Goal: Task Accomplishment & Management: Use online tool/utility

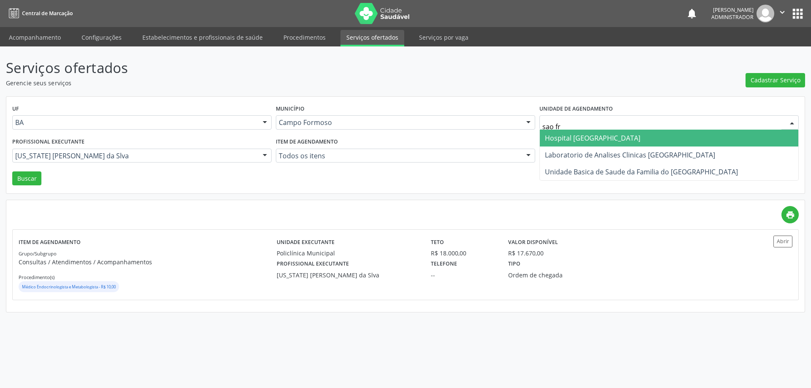
type input "sao fra"
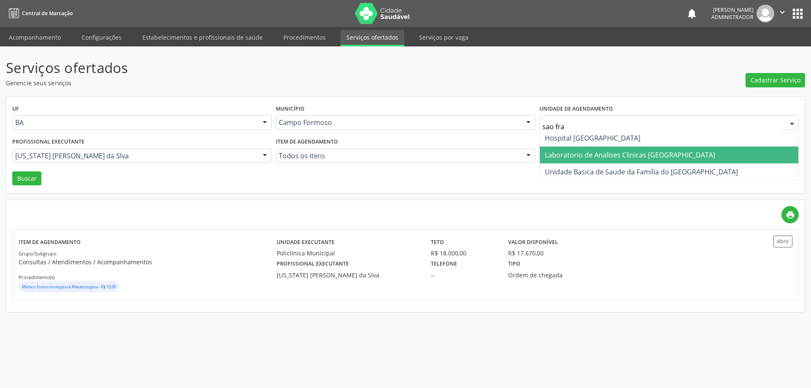
click at [631, 151] on span "Laboratorio de Analises Clinicas [GEOGRAPHIC_DATA]" at bounding box center [630, 154] width 170 height 9
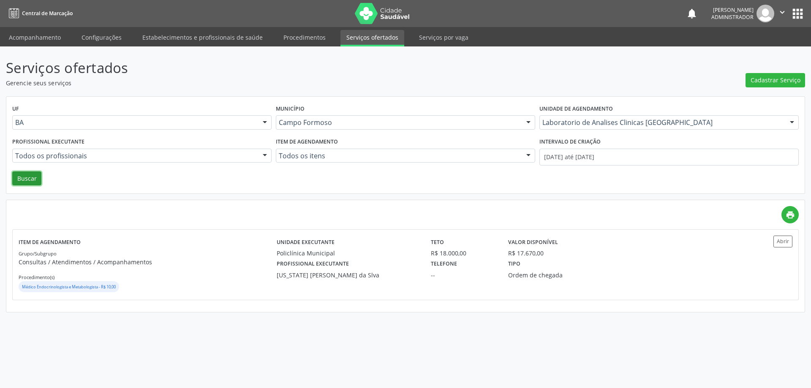
click at [37, 183] on button "Buscar" at bounding box center [26, 179] width 29 height 14
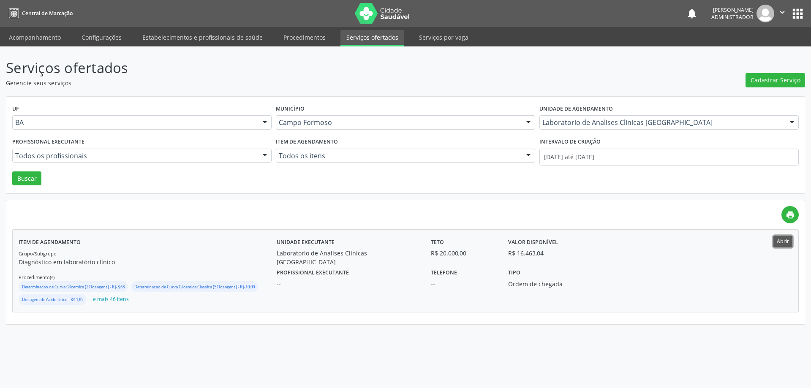
click at [784, 246] on button "Abrir" at bounding box center [783, 241] width 19 height 11
click at [782, 10] on icon "" at bounding box center [782, 12] width 9 height 9
click at [748, 52] on link "Sair" at bounding box center [761, 52] width 58 height 12
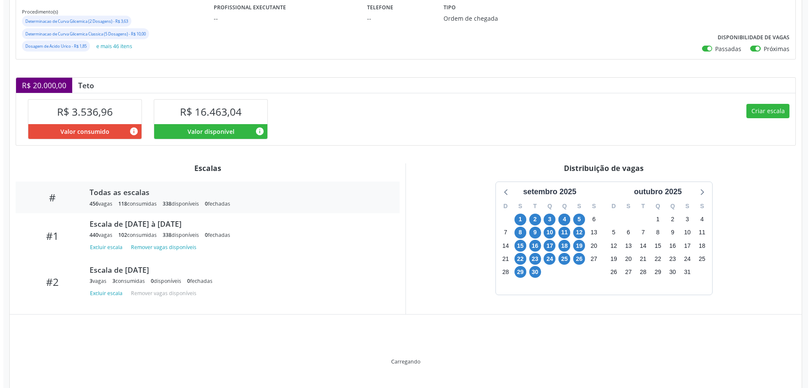
scroll to position [158, 0]
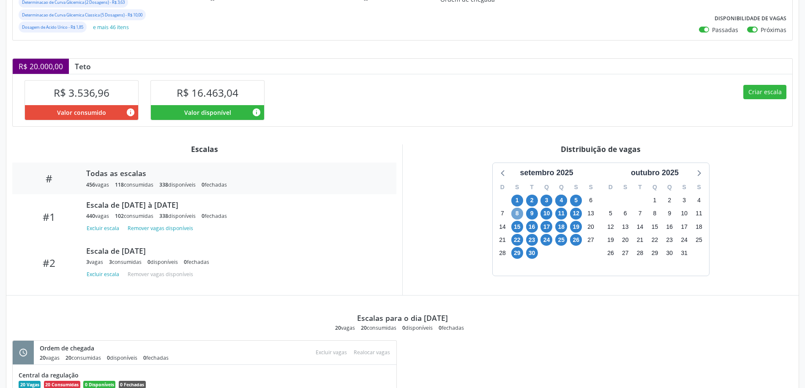
click at [518, 212] on span "8" at bounding box center [517, 214] width 12 height 12
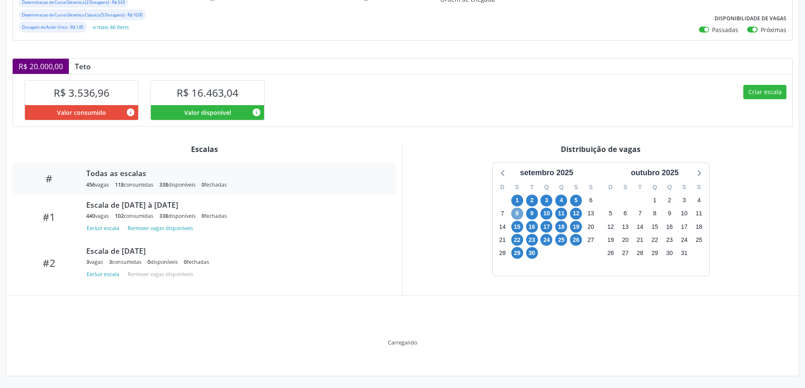
click at [518, 212] on span "8" at bounding box center [517, 214] width 12 height 12
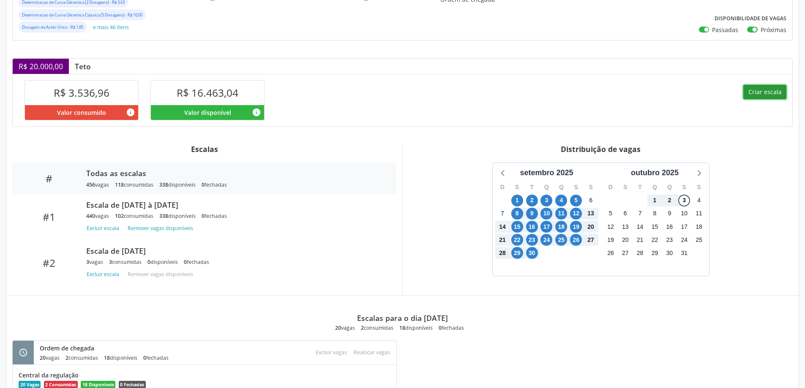
click at [748, 91] on button "Criar escala" at bounding box center [764, 92] width 43 height 14
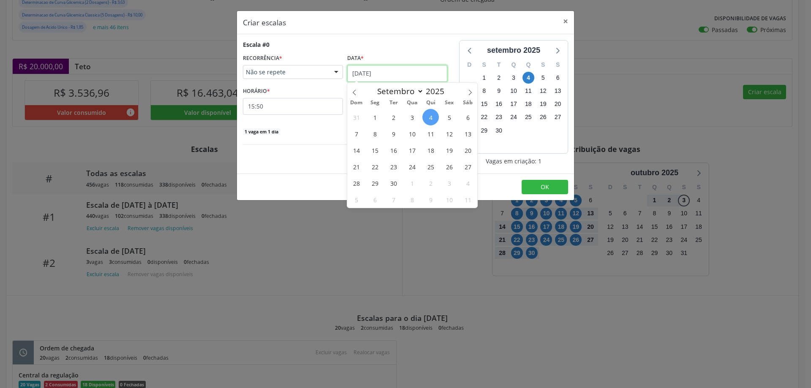
click at [371, 71] on input "04/09/2025" at bounding box center [397, 73] width 100 height 17
click at [377, 132] on span "8" at bounding box center [375, 133] width 16 height 16
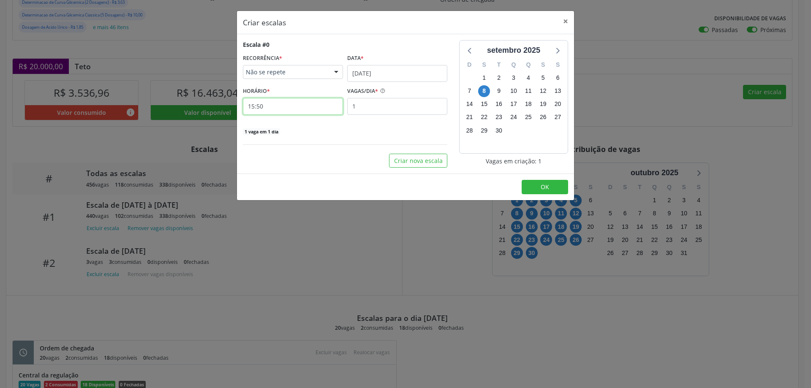
click at [314, 107] on input "15:50" at bounding box center [293, 106] width 100 height 17
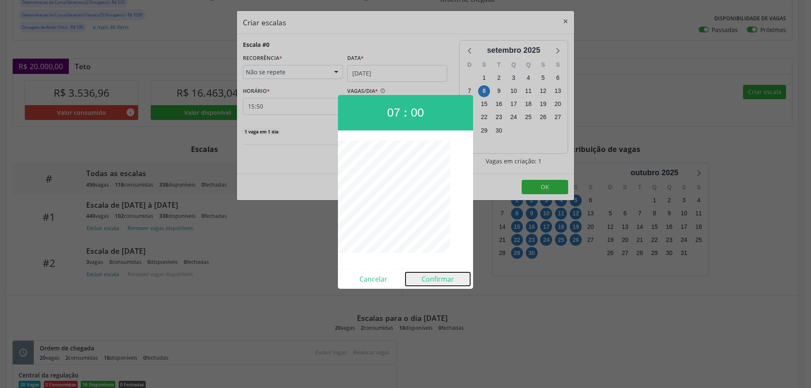
click at [433, 281] on button "Confirmar" at bounding box center [438, 279] width 65 height 14
type input "07:00"
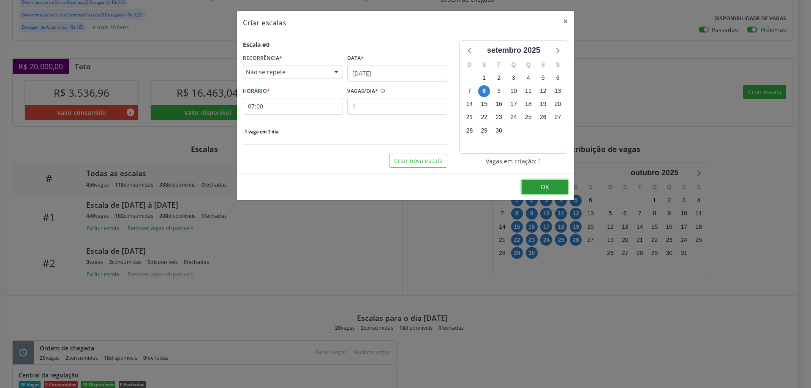
click at [528, 184] on button "OK" at bounding box center [545, 187] width 46 height 14
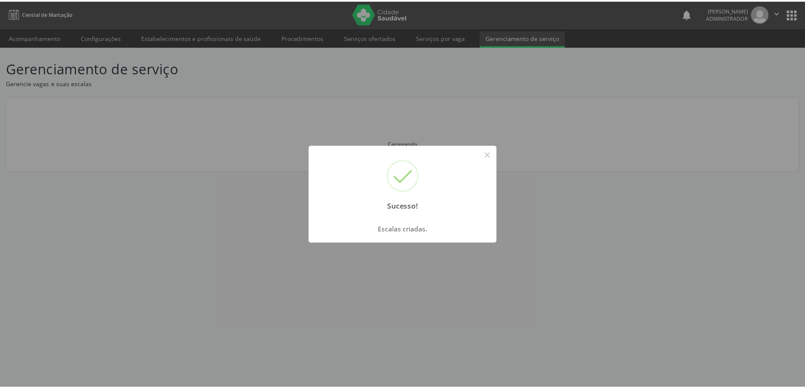
scroll to position [0, 0]
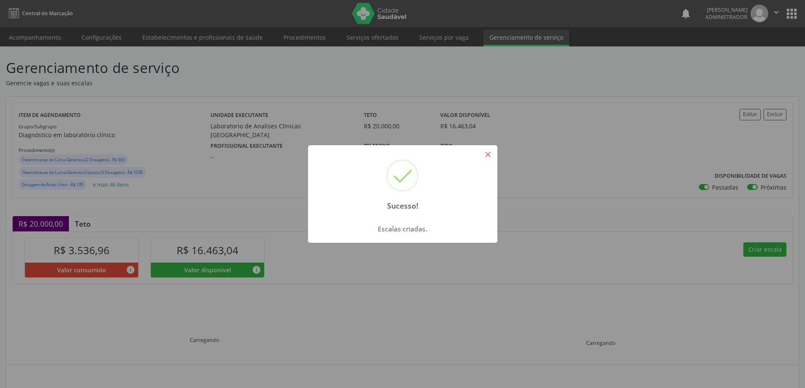
click at [489, 158] on button "×" at bounding box center [488, 154] width 14 height 14
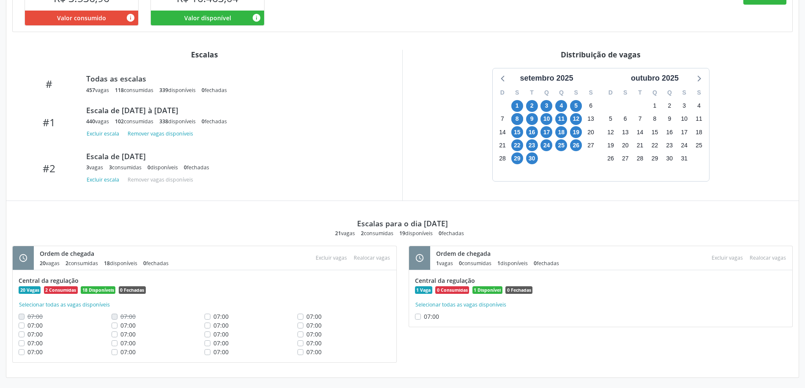
scroll to position [254, 0]
